Goal: Use online tool/utility: Utilize a website feature to perform a specific function

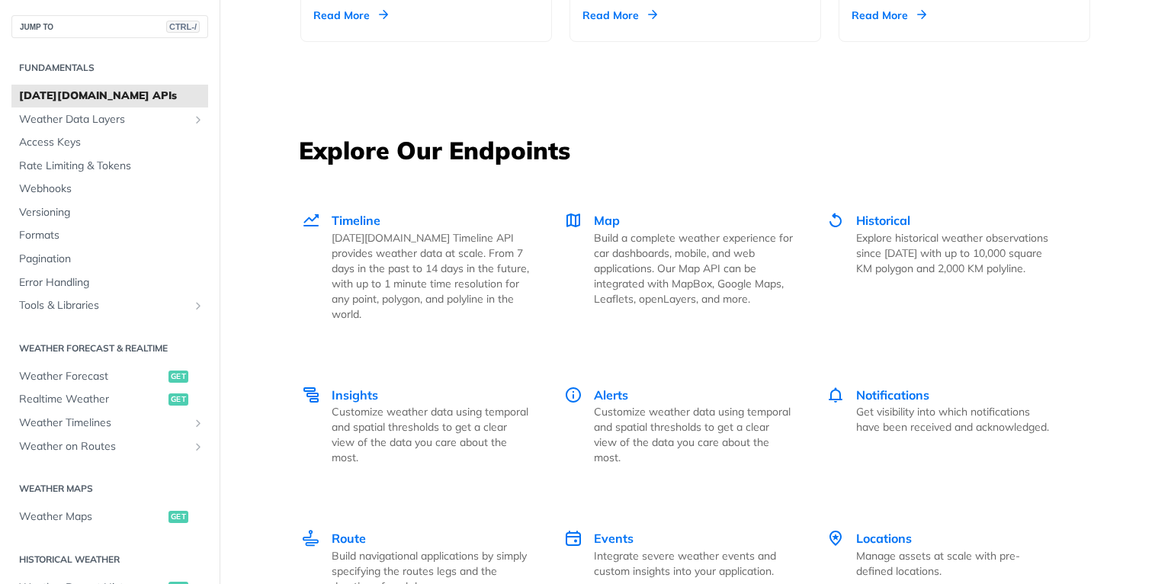
scroll to position [2012, 0]
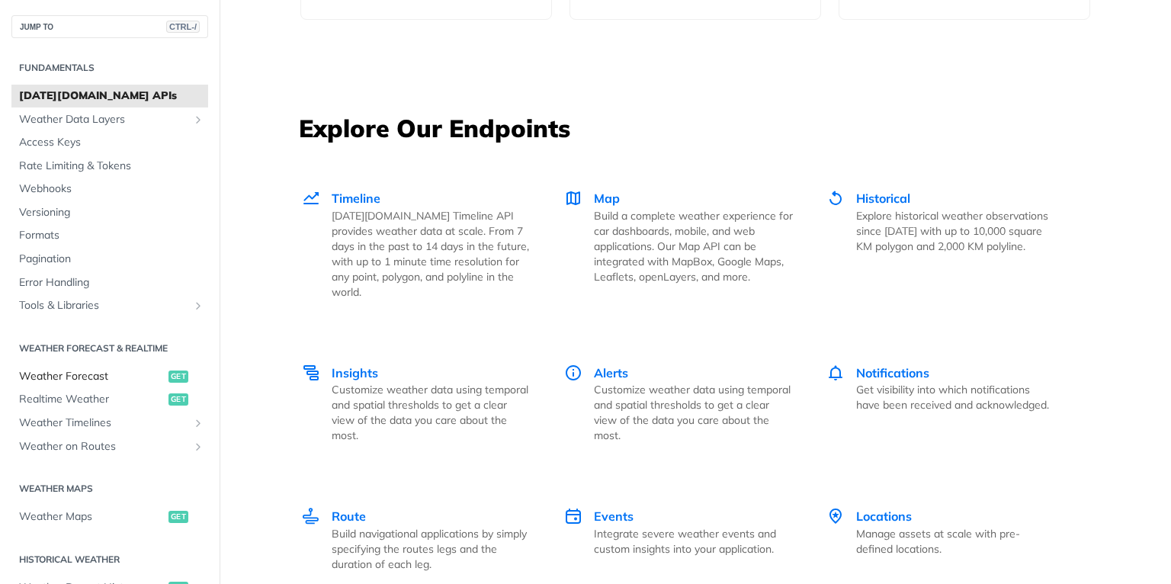
click at [98, 372] on span "Weather Forecast" at bounding box center [92, 376] width 146 height 15
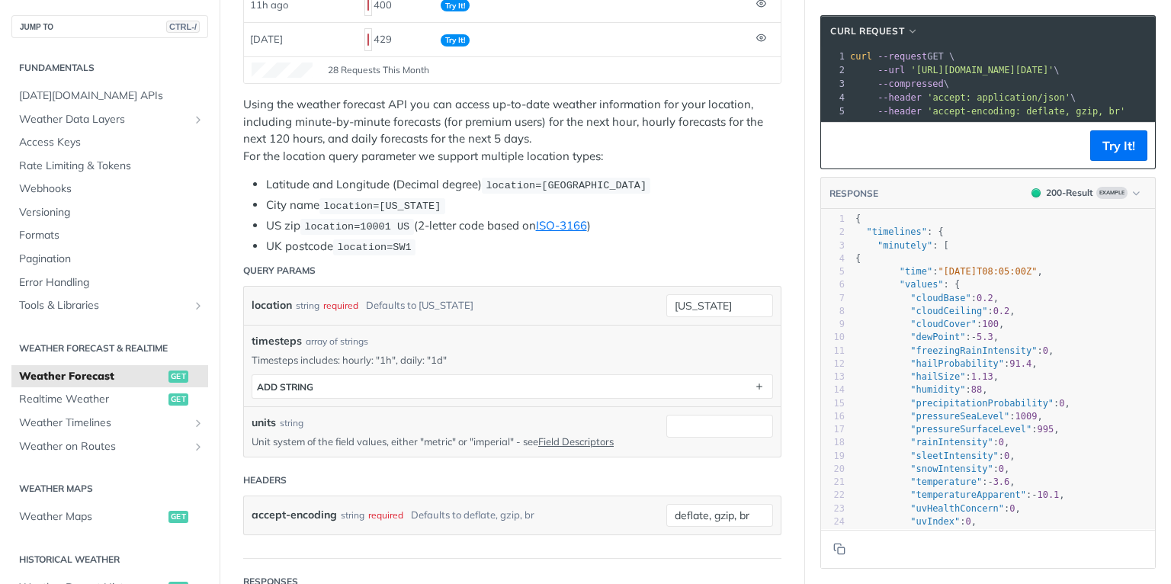
scroll to position [305, 0]
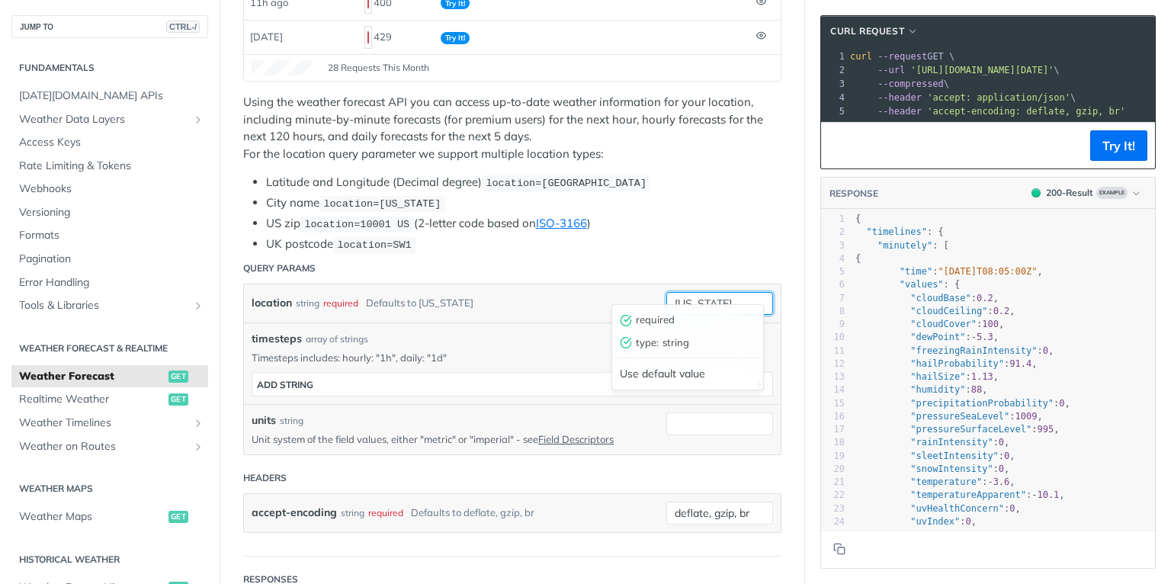
drag, startPoint x: 729, startPoint y: 279, endPoint x: 662, endPoint y: 284, distance: 67.2
click at [666, 292] on input "[US_STATE]" at bounding box center [719, 303] width 107 height 23
paste input "[GEOGRAPHIC_DATA], [GEOGRAPHIC_DATA]"
click at [1103, 160] on button "Try It!" at bounding box center [1118, 145] width 57 height 30
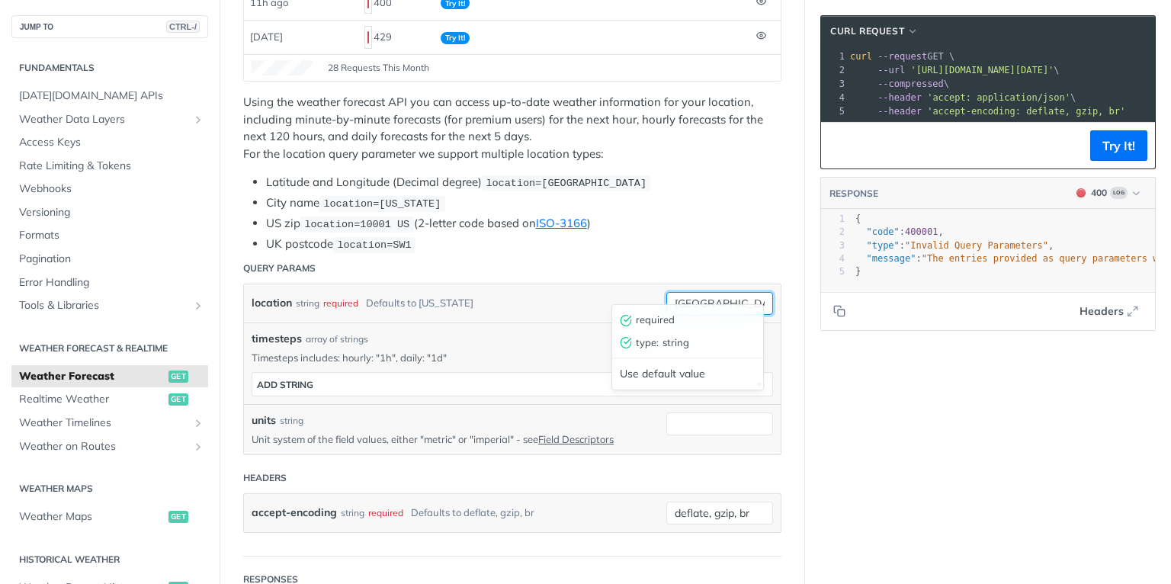
click at [729, 292] on input "[GEOGRAPHIC_DATA], [GEOGRAPHIC_DATA]" at bounding box center [719, 303] width 107 height 23
type input "[GEOGRAPHIC_DATA] [GEOGRAPHIC_DATA]"
click at [1125, 161] on button "Try It!" at bounding box center [1118, 145] width 57 height 30
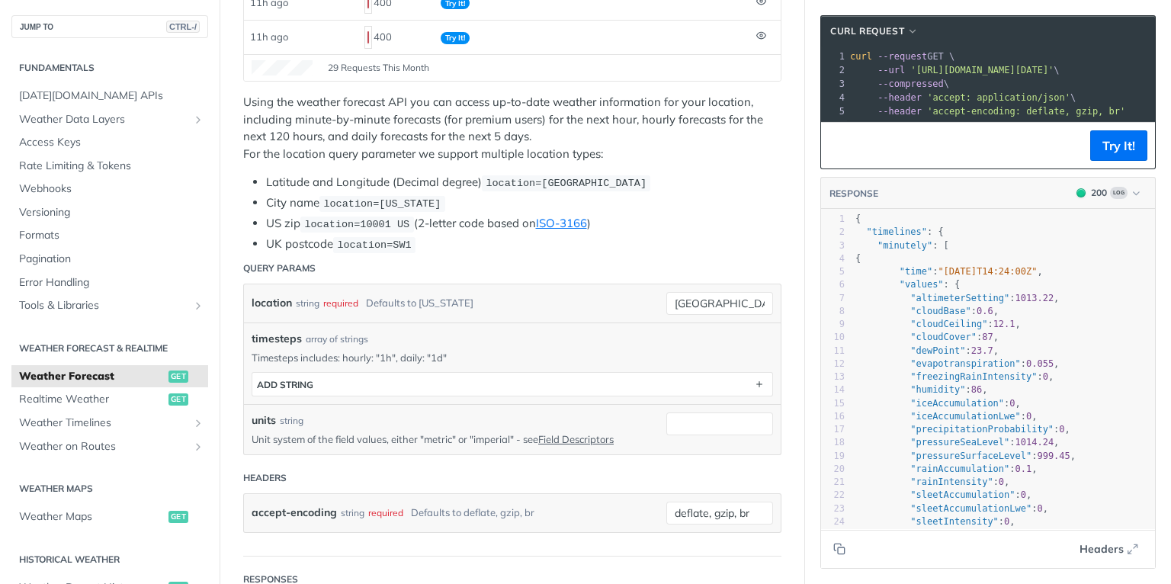
drag, startPoint x: 1040, startPoint y: 344, endPoint x: 457, endPoint y: 490, distance: 600.2
